Goal: Find specific page/section: Find specific page/section

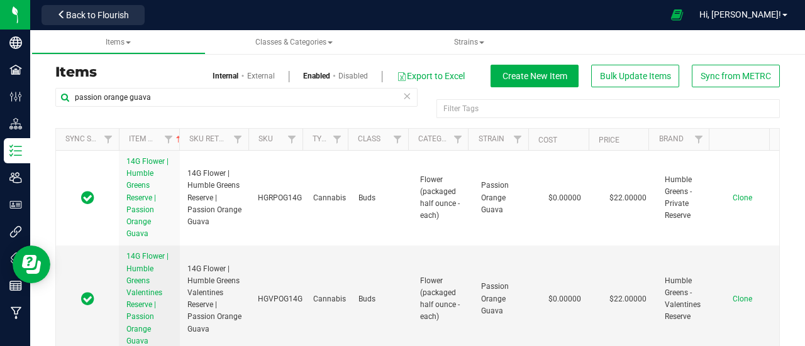
click at [402, 94] on icon at bounding box center [406, 95] width 9 height 15
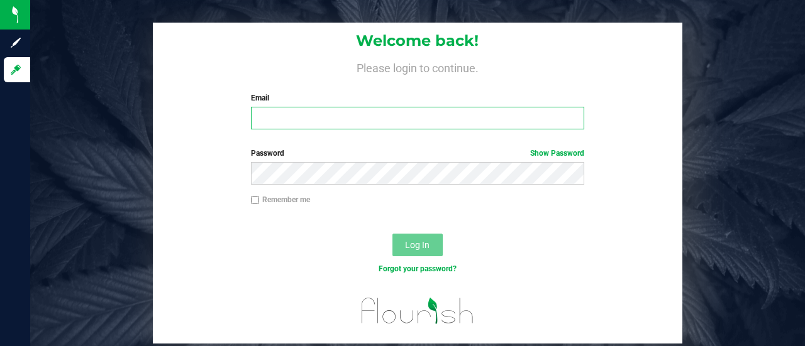
click at [320, 119] on input "Email" at bounding box center [418, 118] width 334 height 23
type input "[PERSON_NAME][EMAIL_ADDRESS][DOMAIN_NAME]"
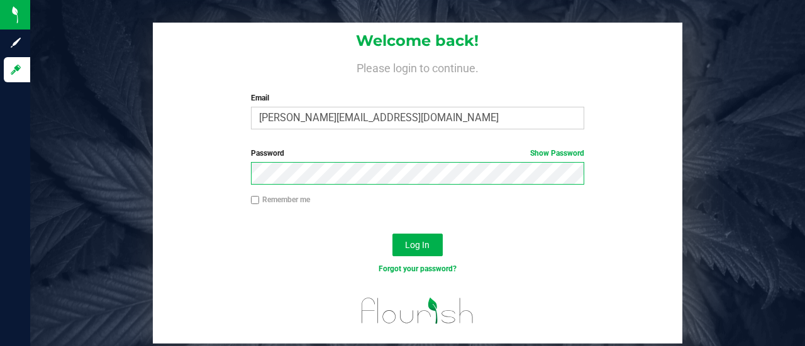
click at [392, 234] on button "Log In" at bounding box center [417, 245] width 50 height 23
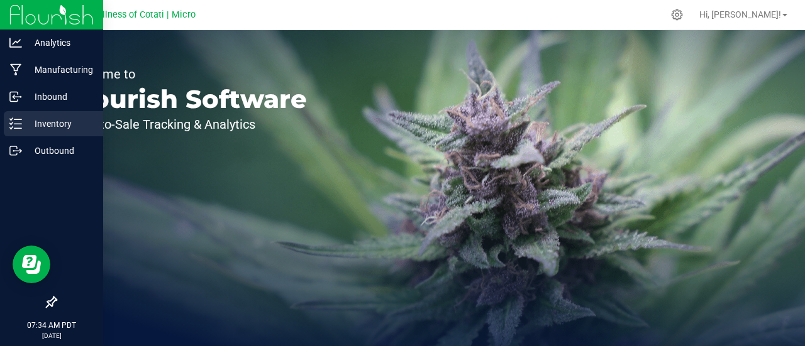
click at [19, 120] on icon at bounding box center [15, 124] width 13 height 13
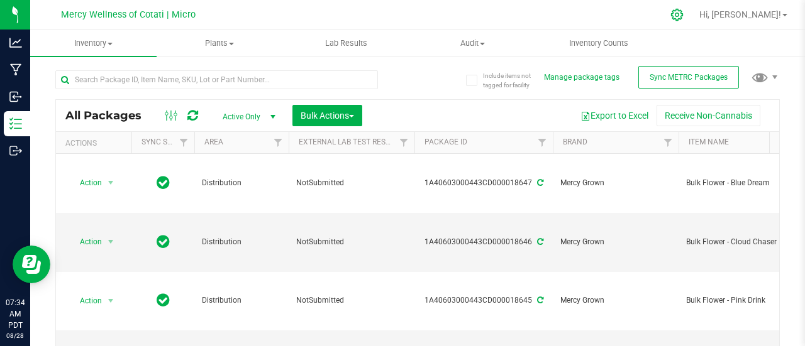
click at [683, 11] on icon at bounding box center [676, 14] width 13 height 13
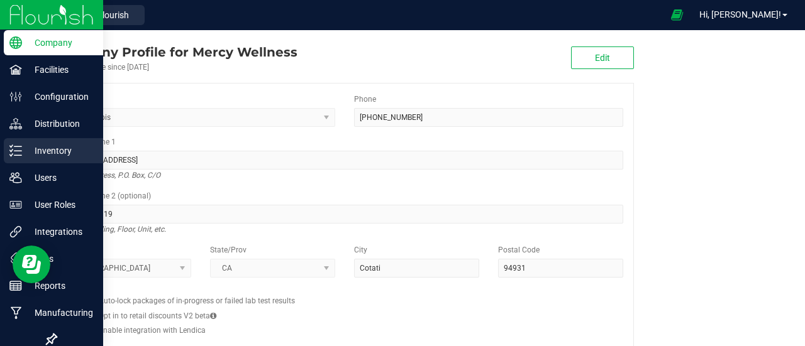
click at [12, 165] on link "Inventory" at bounding box center [51, 151] width 103 height 27
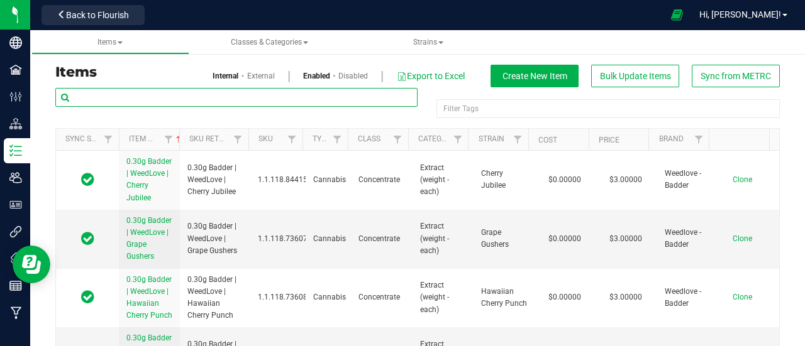
click at [148, 94] on input "text" at bounding box center [236, 97] width 362 height 19
type input "14g Flower | Weedlove"
